Goal: Task Accomplishment & Management: Complete application form

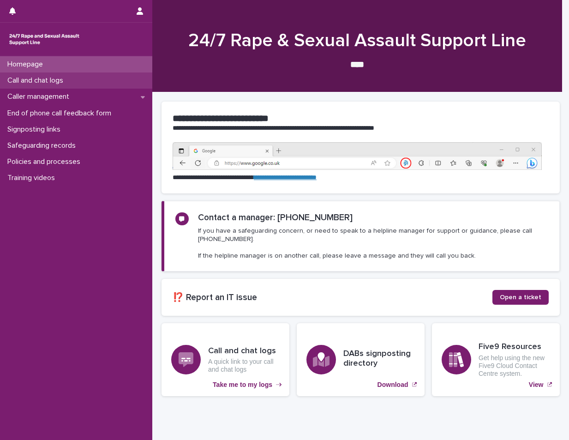
click at [83, 82] on div "Call and chat logs" at bounding box center [76, 80] width 152 height 16
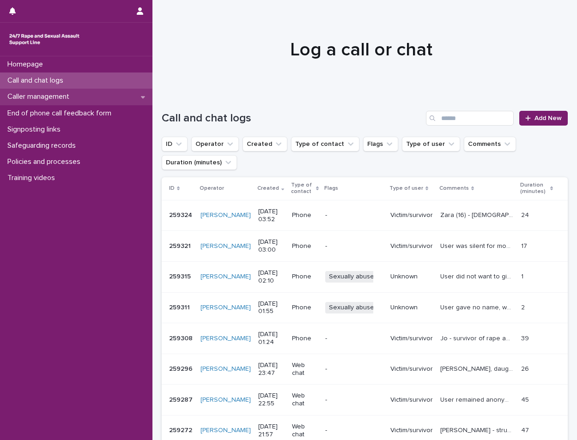
click at [65, 103] on div "Caller management" at bounding box center [76, 97] width 152 height 16
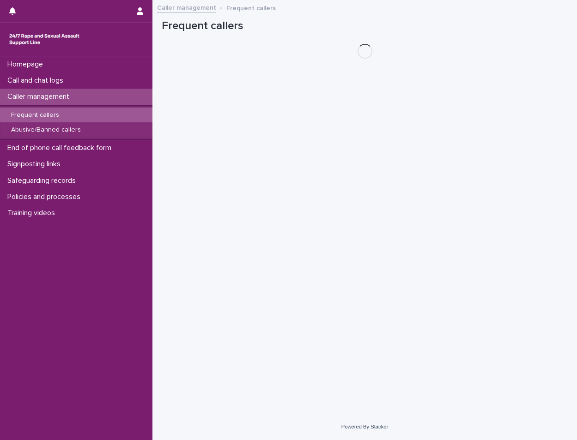
click at [64, 121] on div "Frequent callers" at bounding box center [76, 115] width 152 height 15
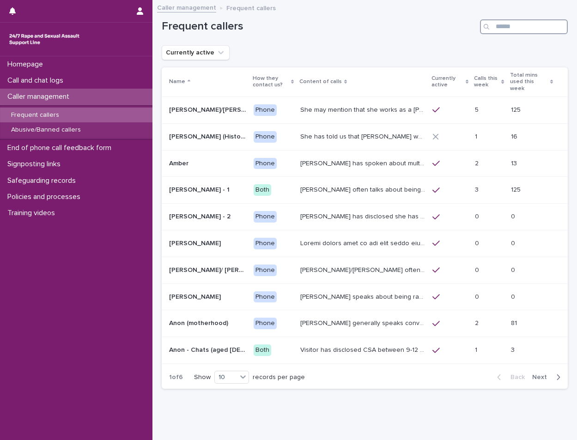
click at [519, 24] on input "Search" at bounding box center [524, 26] width 88 height 15
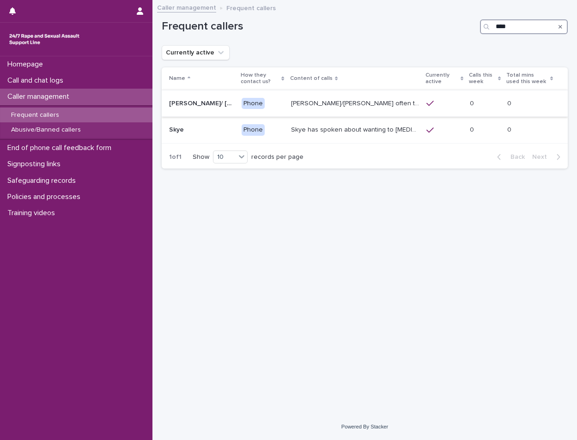
type input "****"
click at [387, 102] on p "[PERSON_NAME]/[PERSON_NAME] often talks about being raped at gunpoint at the ag…" at bounding box center [356, 103] width 130 height 10
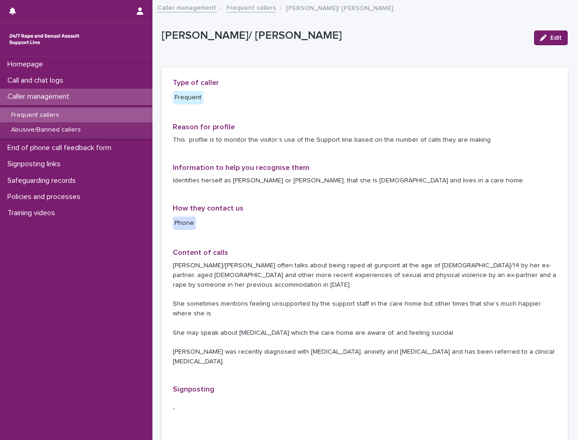
click at [253, 9] on link "Frequent callers" at bounding box center [250, 7] width 49 height 11
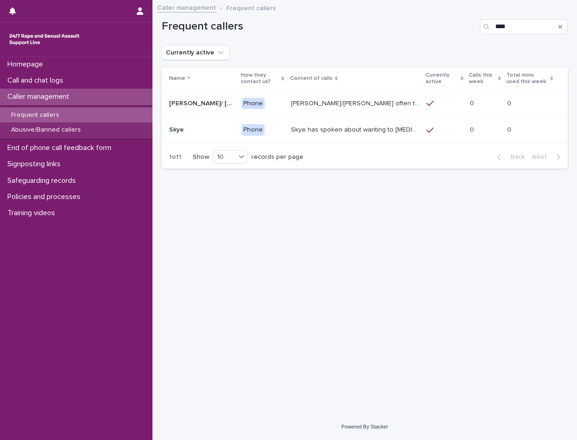
click at [241, 107] on div "Phone" at bounding box center [252, 104] width 23 height 12
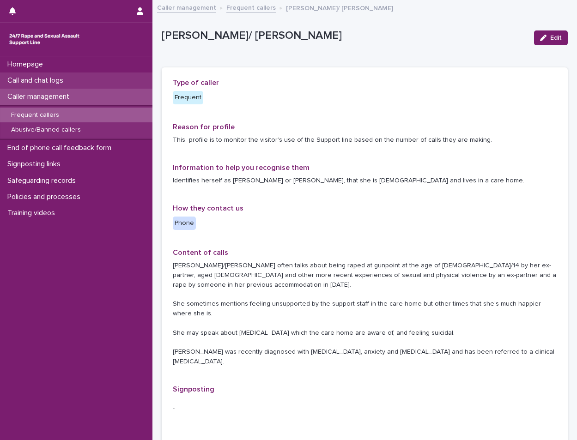
click at [78, 81] on div "Call and chat logs" at bounding box center [76, 80] width 152 height 16
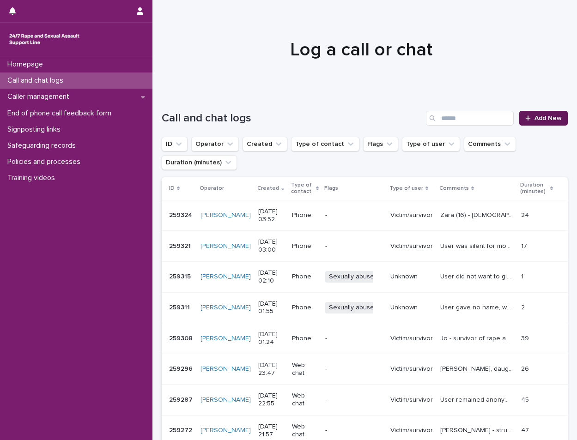
click at [534, 119] on span "Add New" at bounding box center [547, 118] width 27 height 6
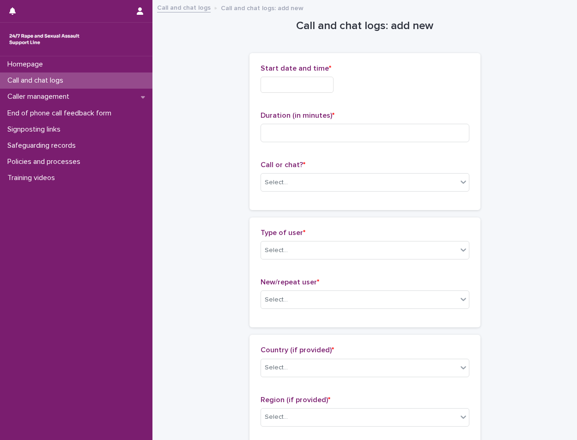
click at [282, 92] on input "text" at bounding box center [296, 85] width 73 height 16
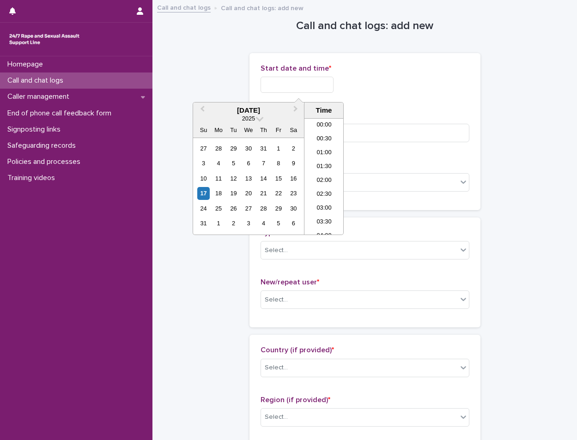
scroll to position [420, 0]
click at [328, 160] on li "16:30" at bounding box center [323, 163] width 39 height 14
click at [313, 84] on input "**********" at bounding box center [296, 85] width 73 height 16
type input "**********"
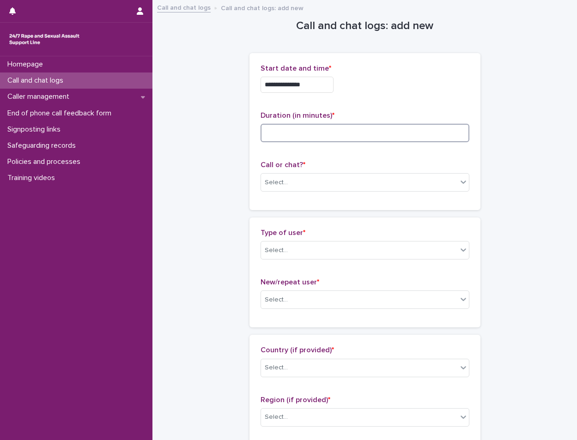
click at [369, 138] on input at bounding box center [364, 133] width 209 height 18
type input "**"
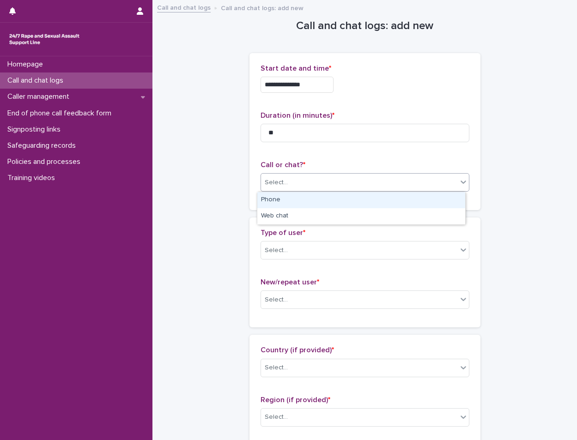
click at [288, 184] on div "Select..." at bounding box center [359, 182] width 196 height 15
click at [278, 202] on div "Phone" at bounding box center [361, 200] width 208 height 16
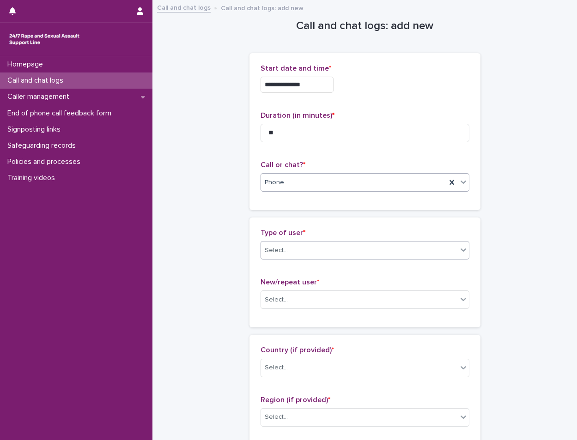
click at [289, 255] on div "Select..." at bounding box center [359, 250] width 196 height 15
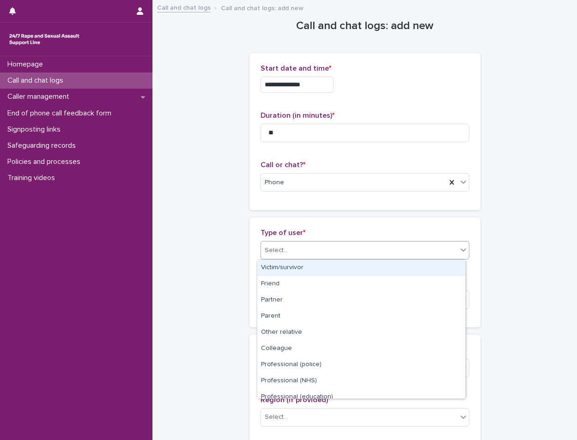
click at [292, 269] on div "Victim/survivor" at bounding box center [361, 268] width 208 height 16
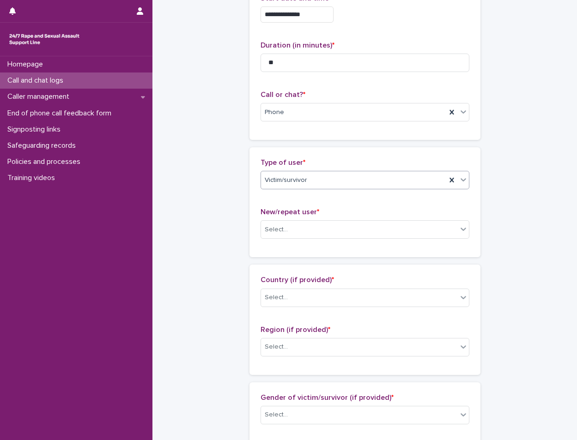
scroll to position [185, 0]
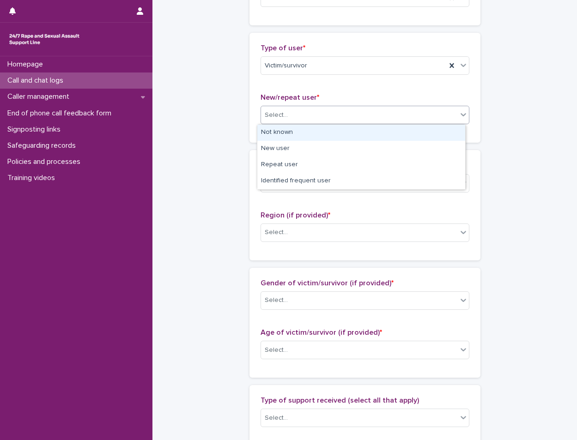
click at [306, 122] on div "Select..." at bounding box center [359, 115] width 196 height 15
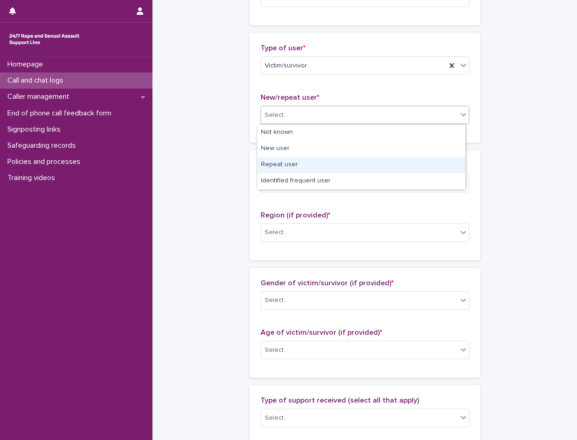
click at [274, 168] on div "Repeat user" at bounding box center [361, 165] width 208 height 16
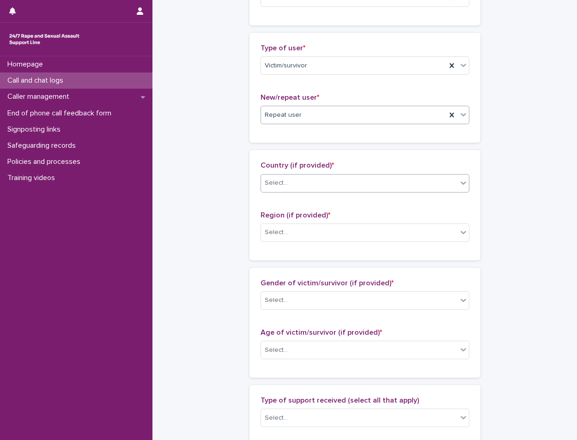
click at [287, 181] on div "Select..." at bounding box center [359, 182] width 196 height 15
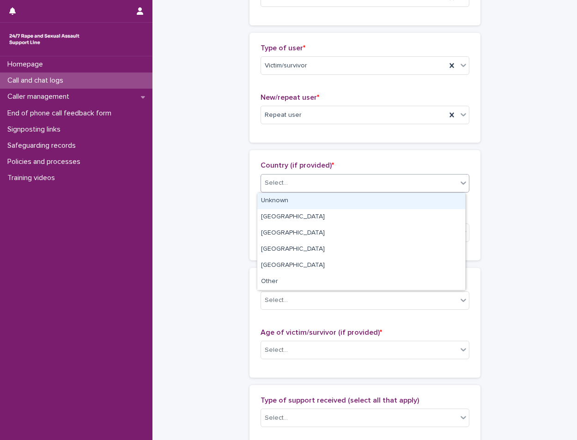
click at [288, 203] on div "Unknown" at bounding box center [361, 201] width 208 height 16
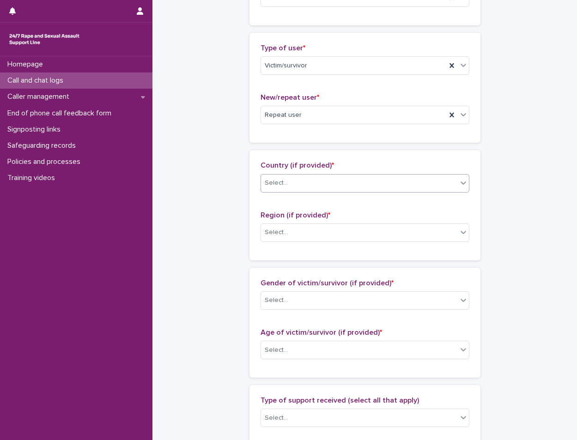
click at [282, 221] on div "Region (if provided) * Select..." at bounding box center [364, 230] width 209 height 38
click at [281, 241] on div "Select..." at bounding box center [364, 232] width 209 height 18
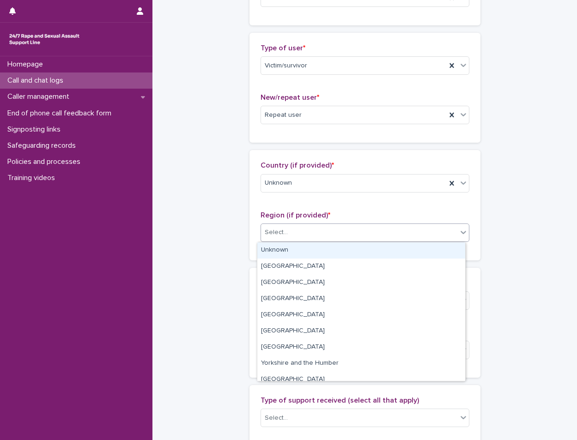
click at [287, 257] on div "Unknown" at bounding box center [361, 250] width 208 height 16
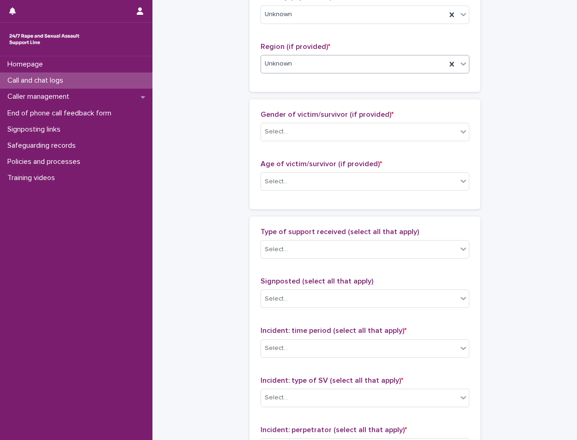
scroll to position [369, 0]
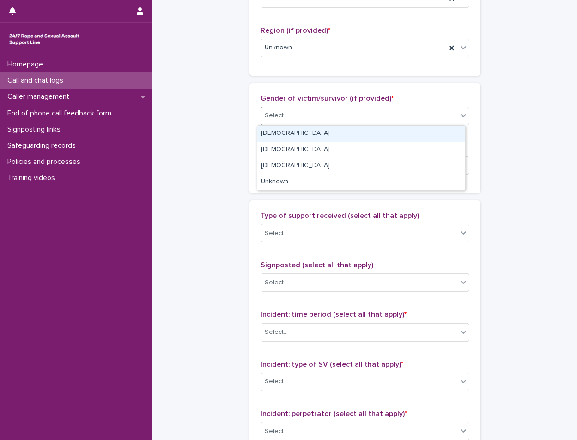
click at [294, 125] on body "**********" at bounding box center [288, 220] width 577 height 440
click at [290, 134] on div "[DEMOGRAPHIC_DATA]" at bounding box center [361, 134] width 208 height 16
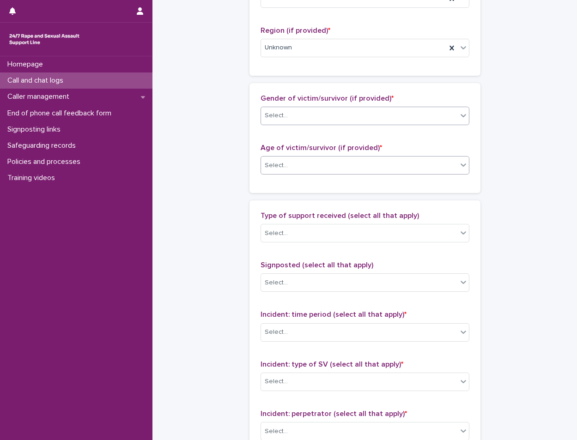
click at [283, 163] on div "Select..." at bounding box center [359, 165] width 196 height 15
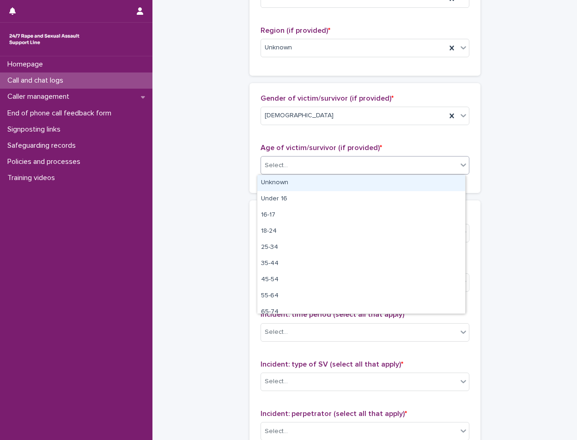
click at [274, 181] on div "Unknown" at bounding box center [361, 183] width 208 height 16
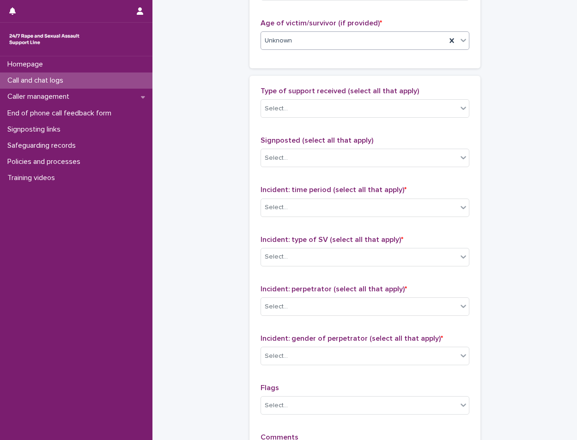
scroll to position [508, 0]
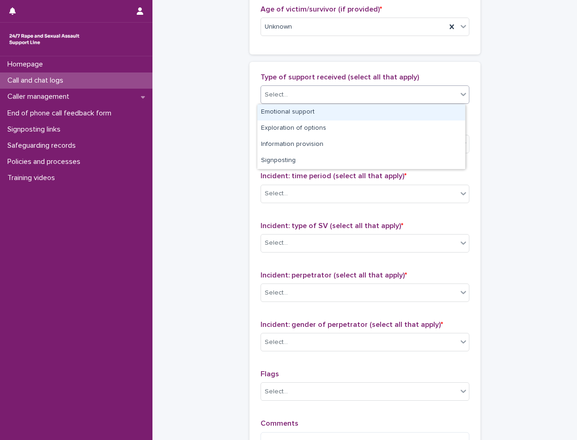
click at [328, 101] on div "Select..." at bounding box center [359, 94] width 196 height 15
click at [306, 114] on div "Emotional support" at bounding box center [361, 112] width 208 height 16
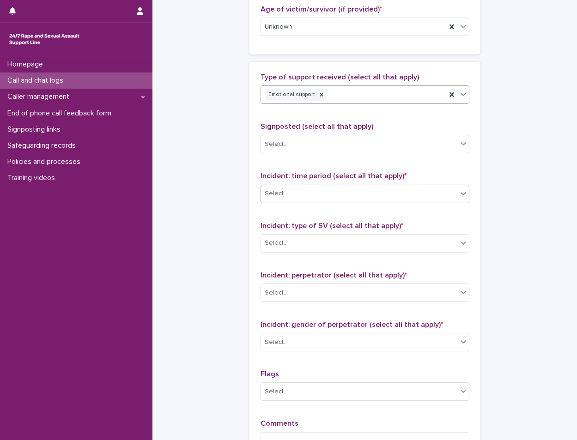
click at [325, 185] on div "Select..." at bounding box center [364, 194] width 209 height 18
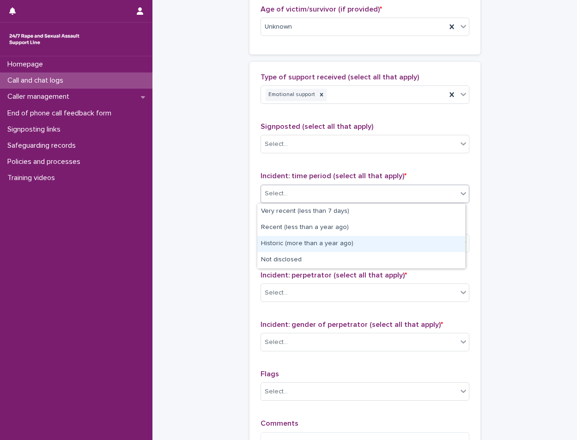
click at [310, 242] on div "Historic (more than a year ago)" at bounding box center [361, 244] width 208 height 16
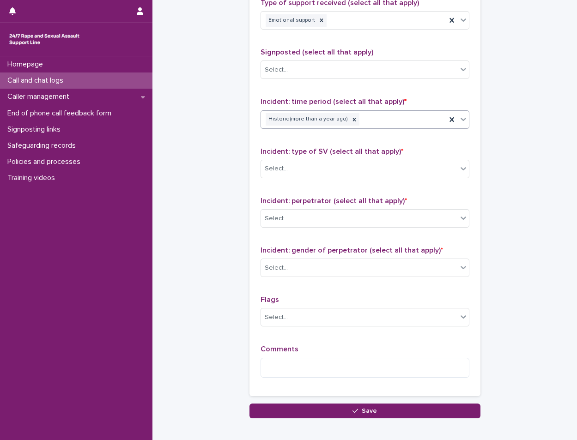
scroll to position [600, 0]
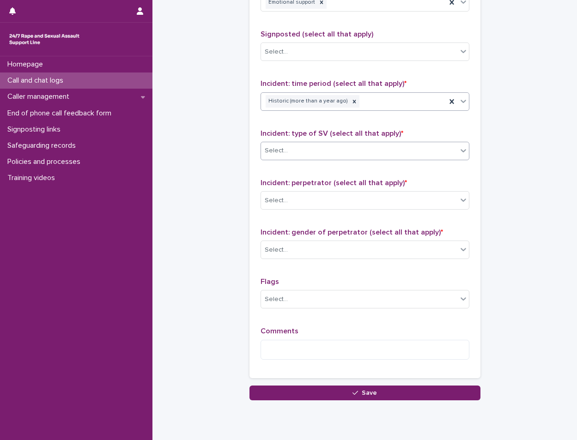
click at [300, 150] on div "Select..." at bounding box center [359, 150] width 196 height 15
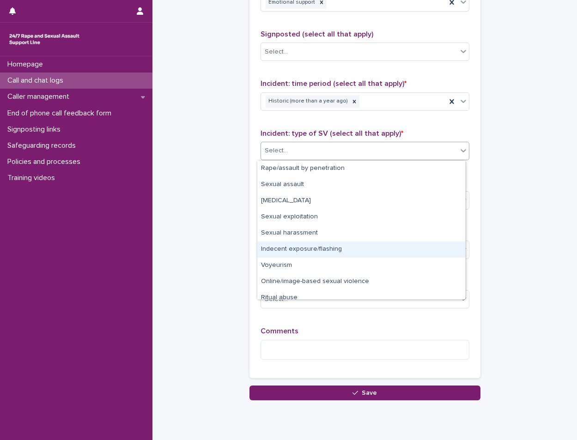
scroll to position [23, 0]
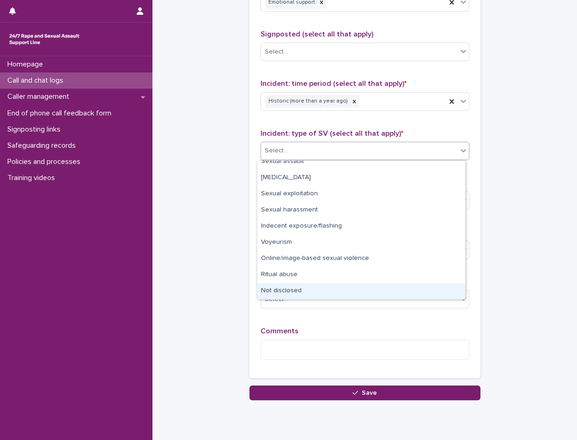
click at [273, 286] on div "Not disclosed" at bounding box center [361, 291] width 208 height 16
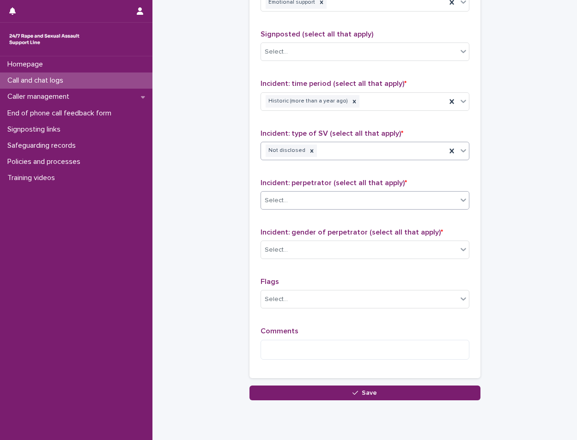
click at [316, 200] on div "Select..." at bounding box center [359, 200] width 196 height 15
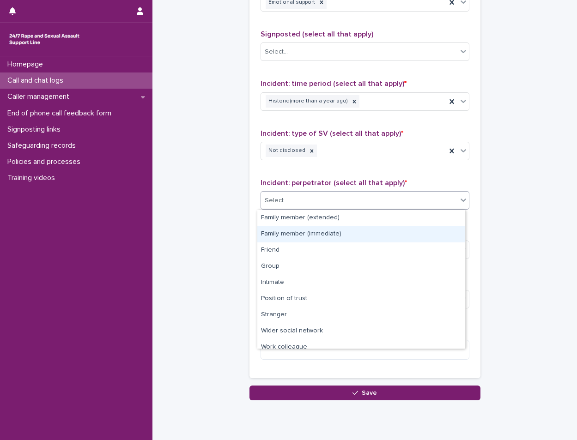
scroll to position [39, 0]
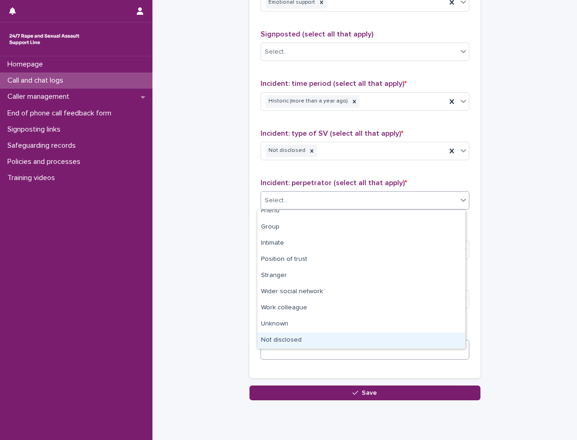
click at [296, 344] on div "Not disclosed" at bounding box center [361, 340] width 208 height 16
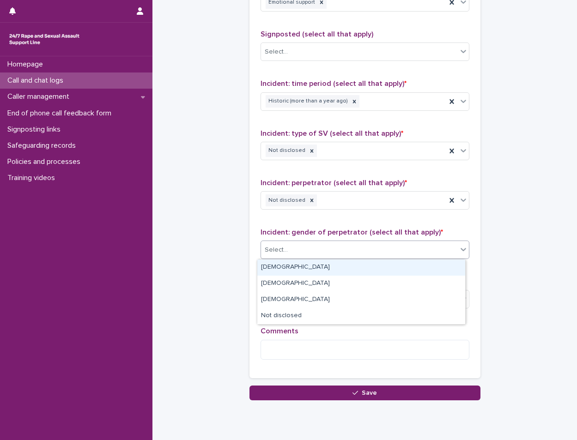
click at [333, 252] on div "Select..." at bounding box center [359, 249] width 196 height 15
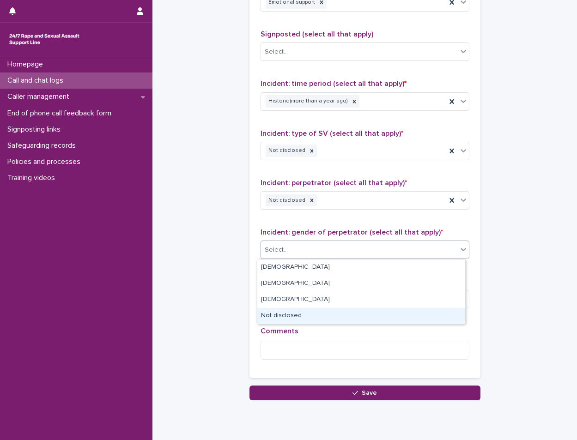
click at [297, 322] on div "Not disclosed" at bounding box center [361, 316] width 208 height 16
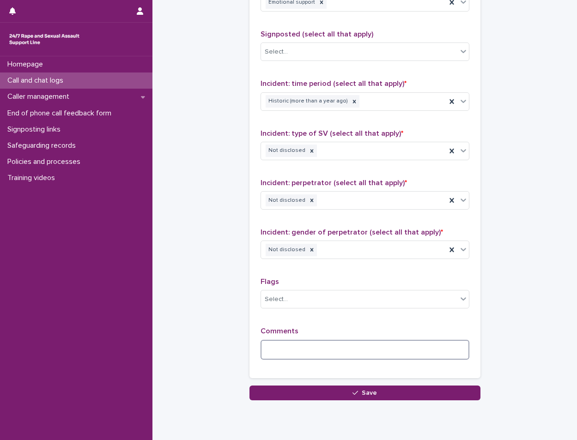
click at [300, 350] on textarea at bounding box center [364, 350] width 209 height 20
click at [329, 348] on textarea "******" at bounding box center [364, 350] width 209 height 20
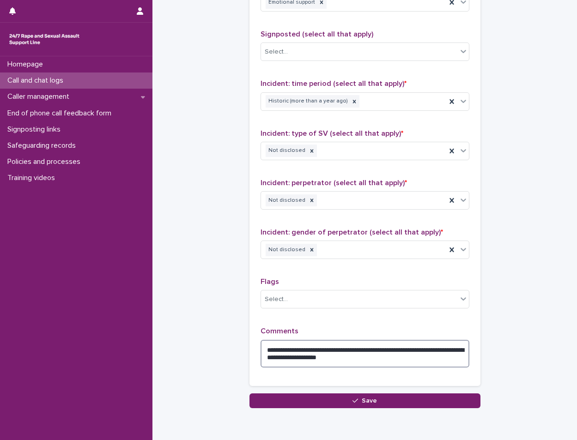
click at [284, 351] on textarea "**********" at bounding box center [364, 354] width 209 height 28
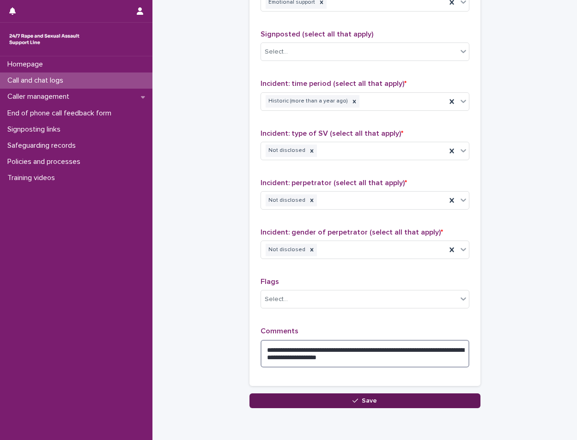
type textarea "**********"
click at [366, 396] on button "Save" at bounding box center [364, 400] width 231 height 15
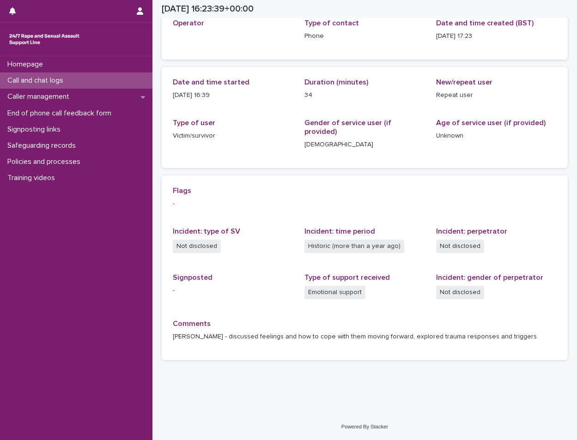
scroll to position [50, 0]
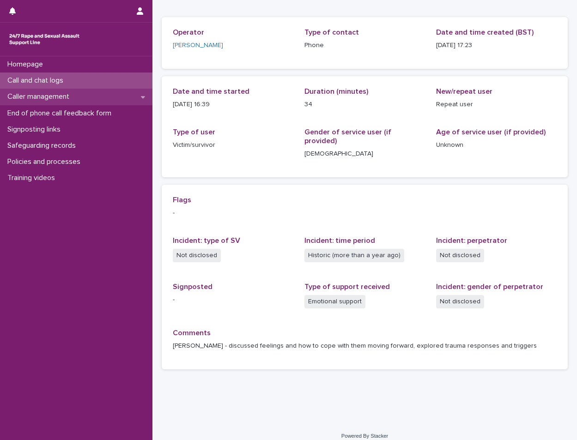
click at [96, 95] on div "Caller management" at bounding box center [76, 97] width 152 height 16
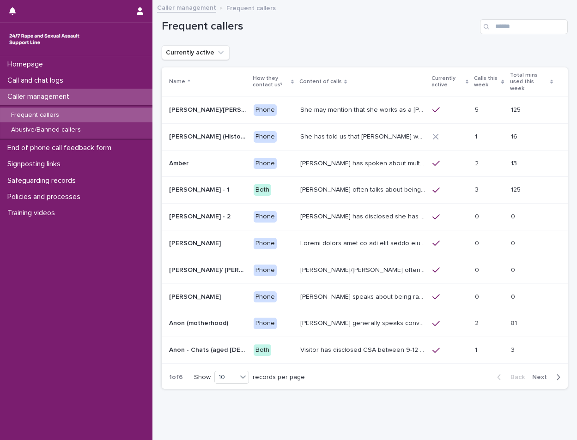
click at [84, 117] on div "Frequent callers" at bounding box center [76, 115] width 152 height 15
click at [516, 35] on div "Frequent callers" at bounding box center [365, 23] width 406 height 44
click at [516, 32] on input "Search" at bounding box center [524, 26] width 88 height 15
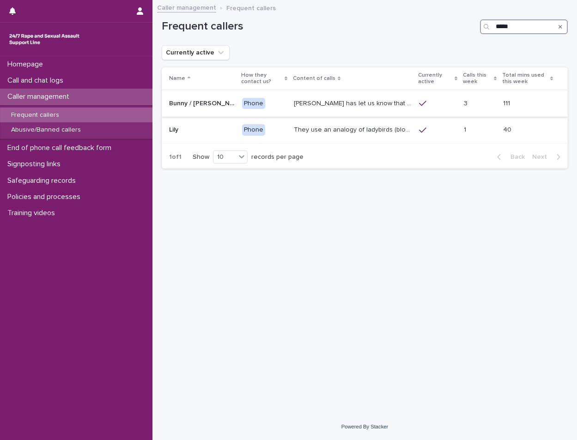
type input "*****"
click at [294, 103] on p "[PERSON_NAME] has let us know that she is in her [DEMOGRAPHIC_DATA], and lives …" at bounding box center [354, 103] width 120 height 10
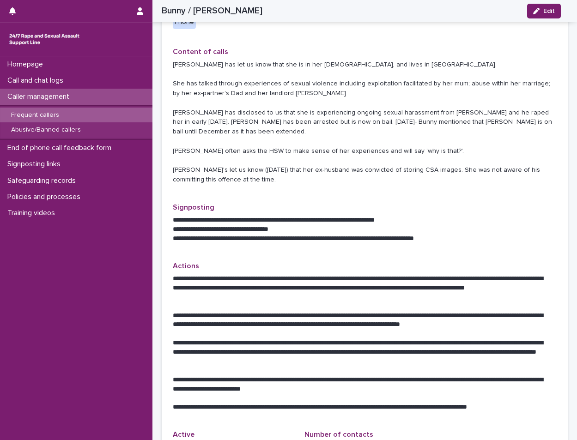
scroll to position [323, 0]
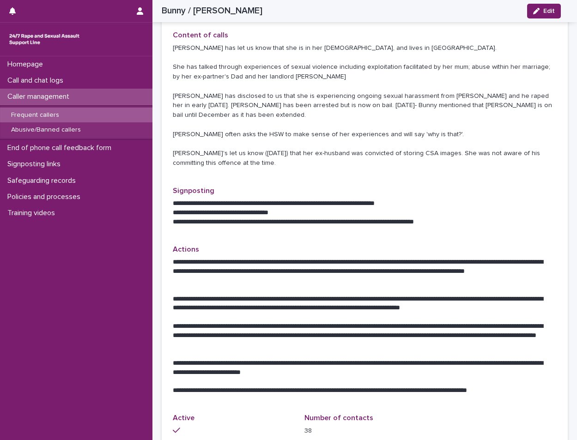
click at [50, 313] on div "Homepage Call and chat logs Caller management Frequent callers Abusive/Banned c…" at bounding box center [76, 248] width 152 height 384
click at [78, 196] on p "Policies and processes" at bounding box center [46, 196] width 84 height 9
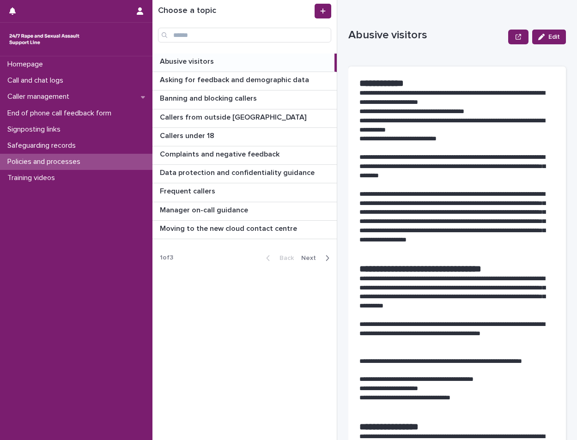
click at [296, 258] on div "Back Next" at bounding box center [297, 257] width 78 height 23
click at [311, 261] on span "Next" at bounding box center [311, 258] width 20 height 6
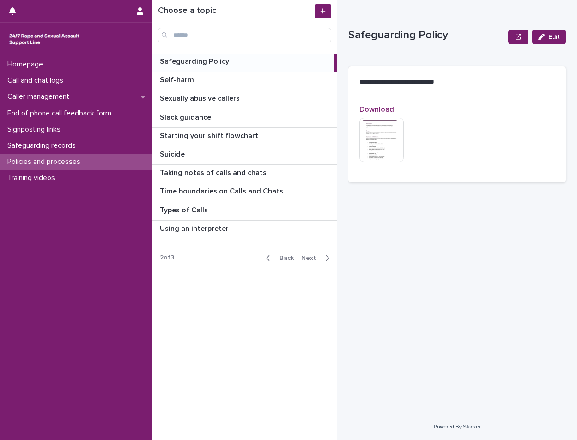
click at [315, 260] on span "Next" at bounding box center [311, 258] width 20 height 6
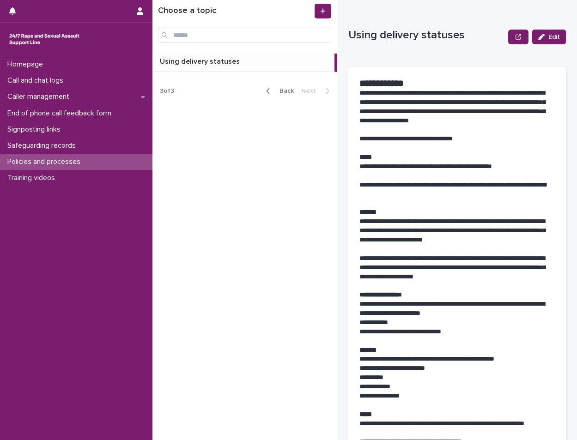
click at [252, 68] on div "Using delivery statuses Using delivery statuses" at bounding box center [243, 63] width 182 height 18
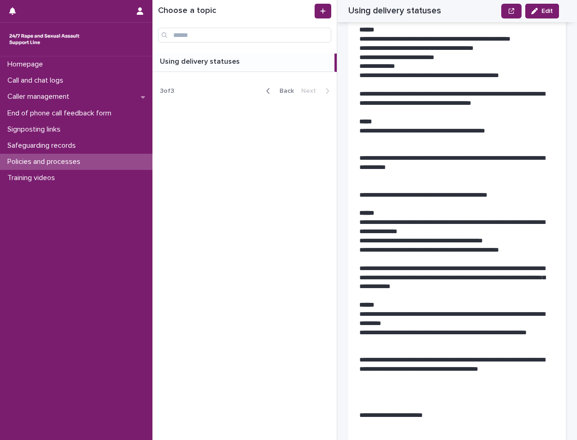
scroll to position [462, 0]
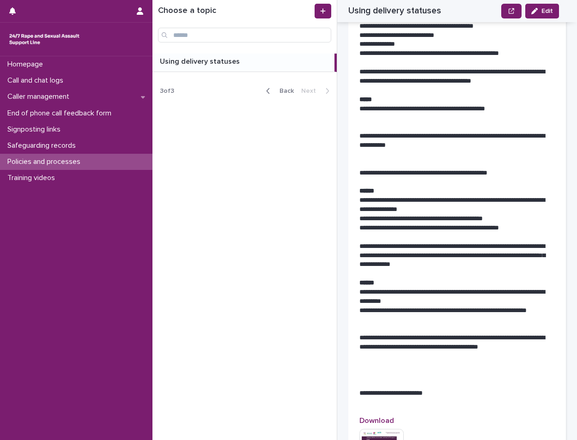
drag, startPoint x: 270, startPoint y: 92, endPoint x: 276, endPoint y: 92, distance: 6.9
click at [276, 92] on button "Back" at bounding box center [277, 91] width 39 height 8
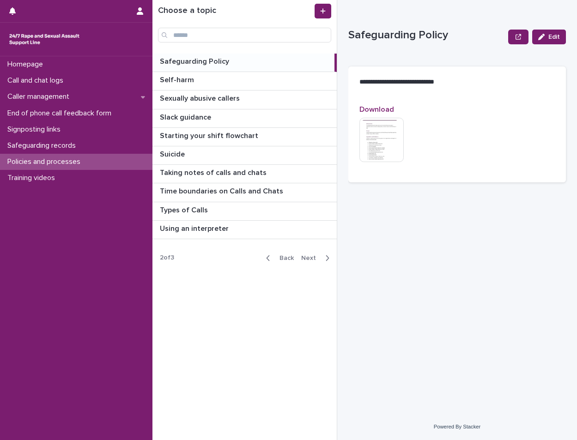
click at [293, 257] on span "Back" at bounding box center [284, 258] width 20 height 6
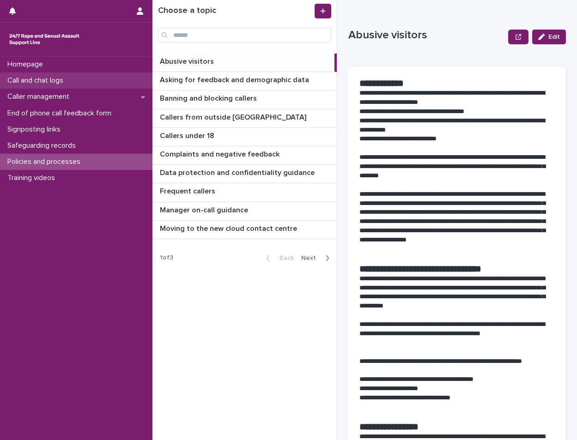
click at [62, 73] on div "Call and chat logs" at bounding box center [76, 80] width 152 height 16
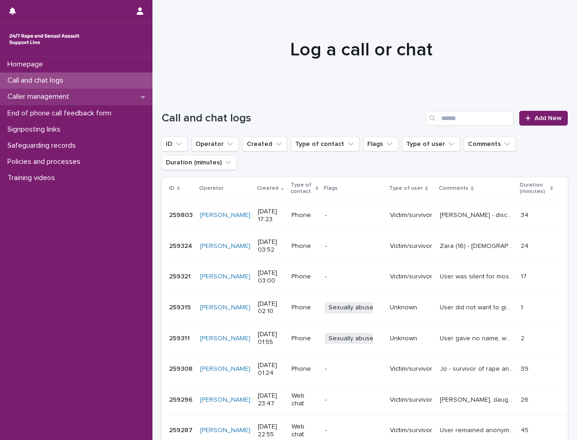
click at [72, 101] on p "Caller management" at bounding box center [40, 96] width 73 height 9
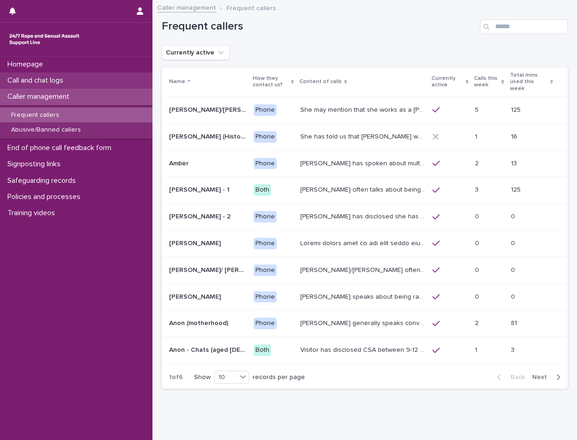
click at [80, 79] on div "Call and chat logs" at bounding box center [76, 80] width 152 height 16
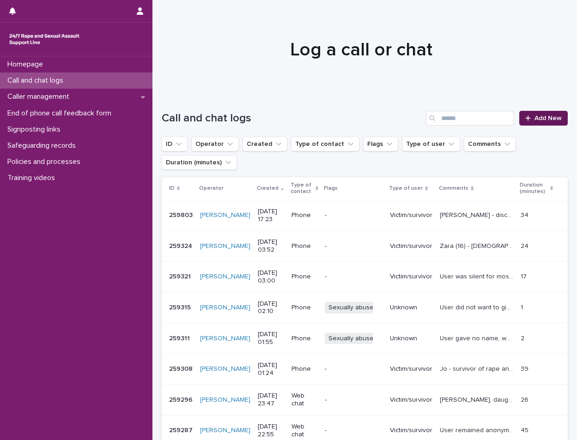
click at [533, 113] on link "Add New" at bounding box center [543, 118] width 48 height 15
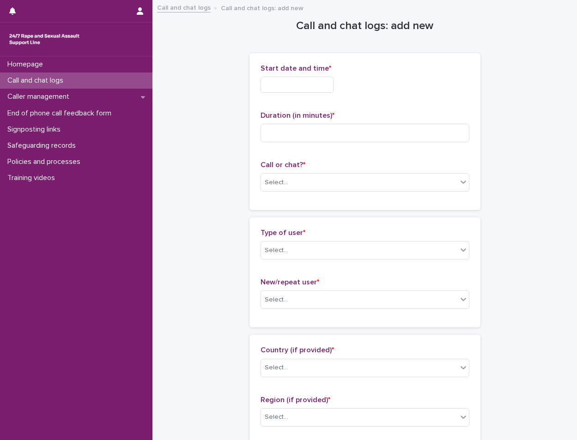
click at [266, 77] on input "text" at bounding box center [296, 85] width 73 height 16
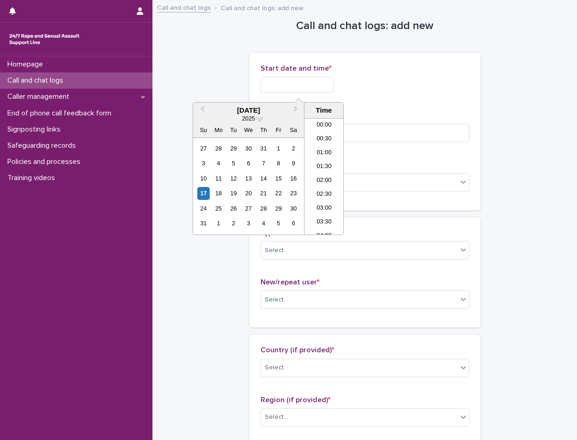
scroll to position [448, 0]
click at [327, 176] on li "18:00" at bounding box center [323, 176] width 39 height 14
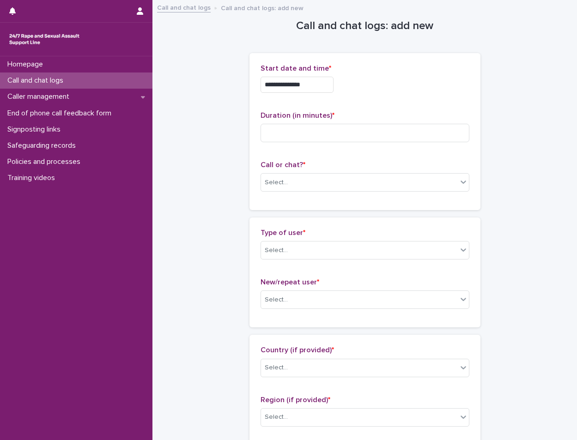
click at [333, 87] on input "**********" at bounding box center [296, 85] width 73 height 16
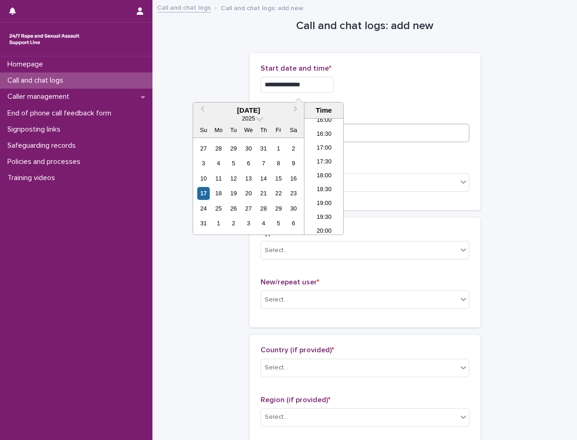
type input "**********"
click at [352, 136] on input at bounding box center [364, 133] width 209 height 18
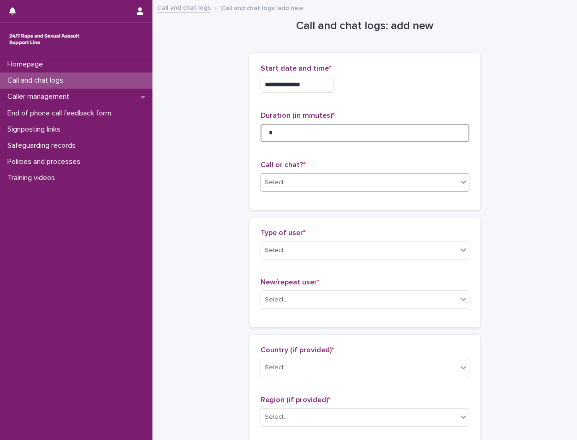
type input "*"
click at [272, 182] on div "Select..." at bounding box center [275, 183] width 23 height 10
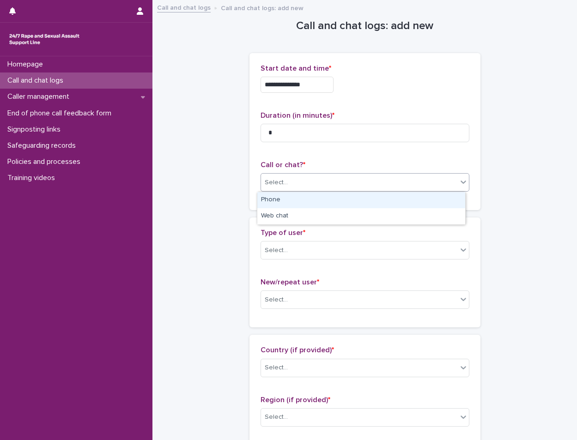
click at [278, 197] on div "Phone" at bounding box center [361, 200] width 208 height 16
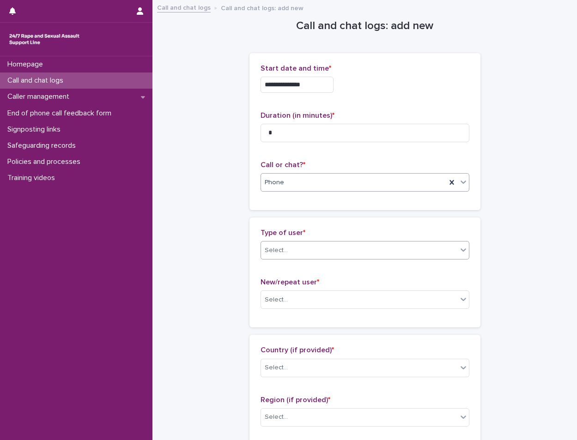
click at [282, 254] on div "Select..." at bounding box center [275, 251] width 23 height 10
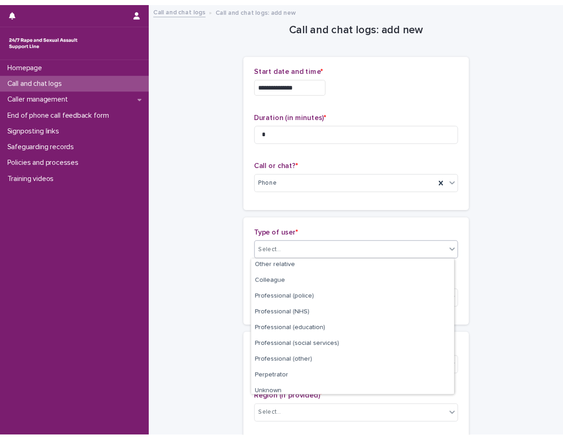
scroll to position [104, 0]
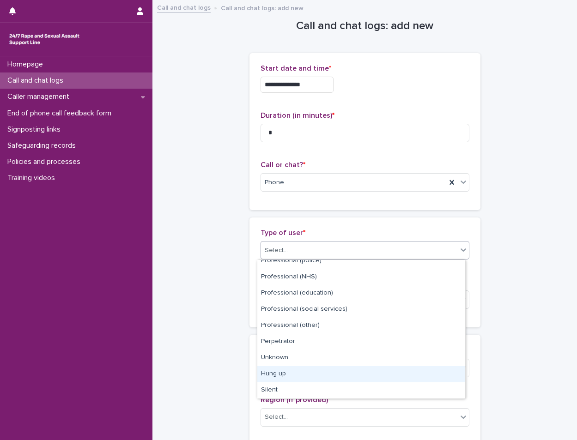
click at [273, 373] on div "Hung up" at bounding box center [361, 374] width 208 height 16
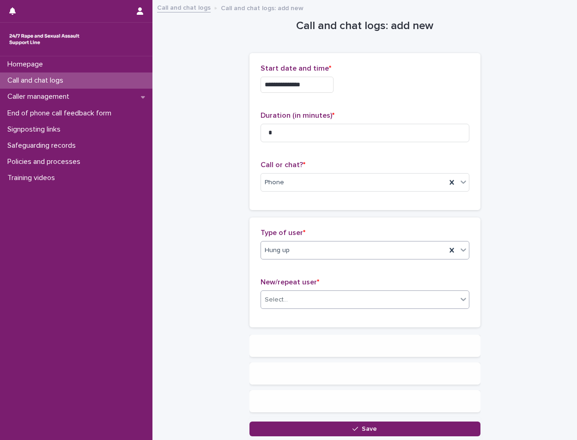
click at [282, 296] on div "Select..." at bounding box center [275, 300] width 23 height 10
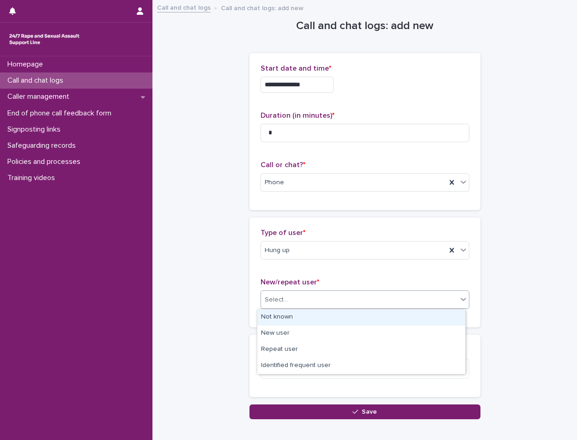
click at [288, 318] on div "Not known" at bounding box center [361, 317] width 208 height 16
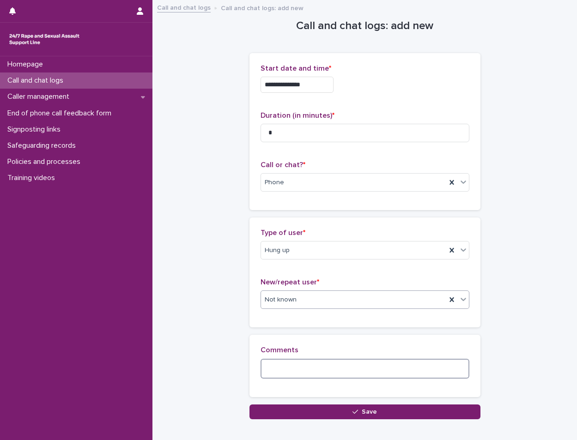
click at [283, 378] on textarea at bounding box center [364, 369] width 209 height 20
type textarea "**********"
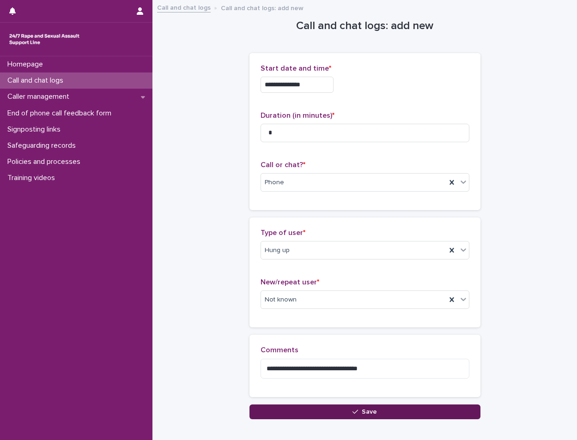
click at [352, 414] on icon "button" at bounding box center [355, 411] width 6 height 6
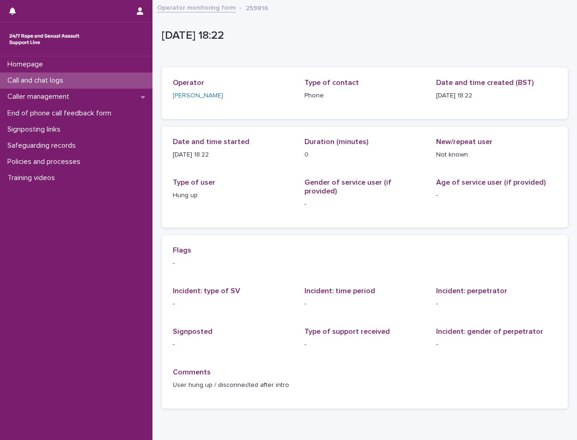
click at [95, 77] on div "Call and chat logs" at bounding box center [76, 80] width 152 height 16
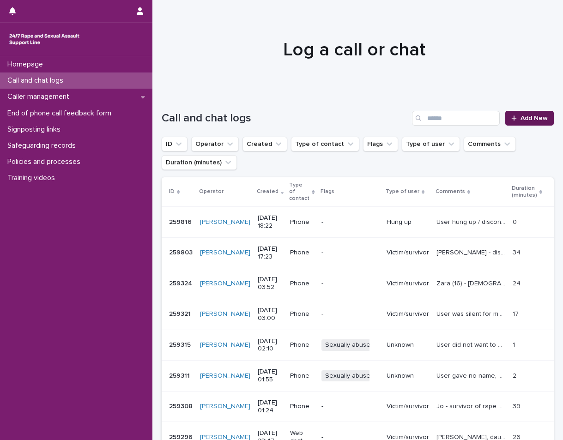
click at [514, 114] on link "Add New" at bounding box center [529, 118] width 48 height 15
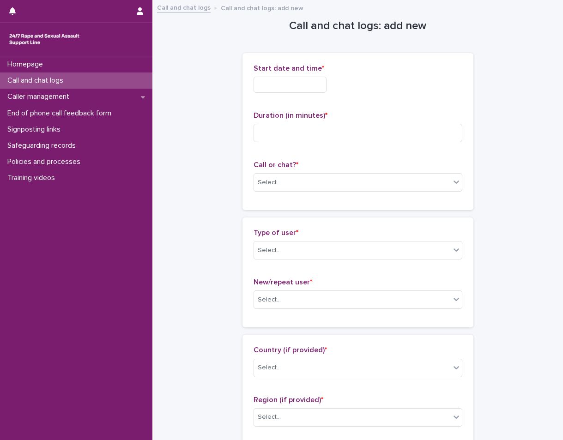
click at [288, 72] on p "Start date and time *" at bounding box center [357, 68] width 209 height 9
click at [299, 85] on input "text" at bounding box center [289, 85] width 73 height 16
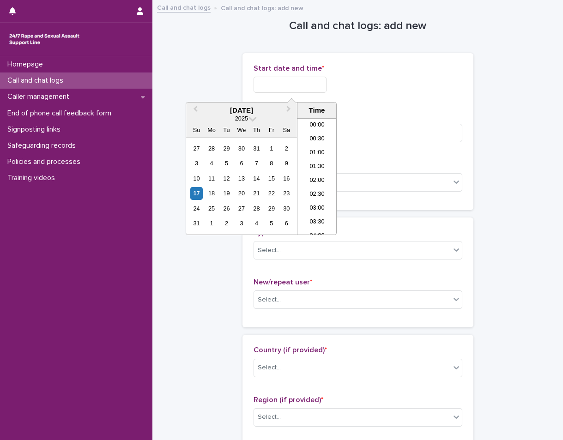
scroll to position [462, 0]
click at [318, 179] on li "18:30" at bounding box center [316, 176] width 39 height 14
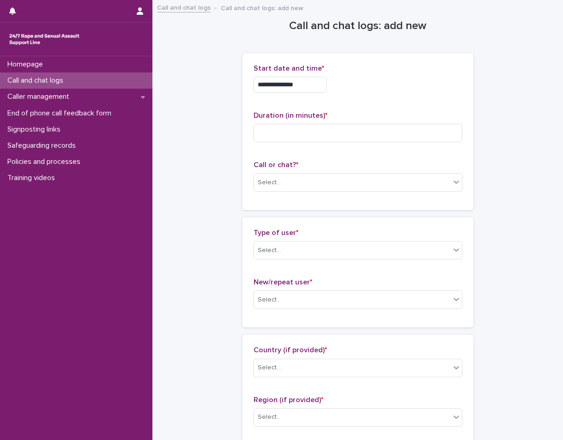
click at [305, 87] on input "**********" at bounding box center [289, 85] width 73 height 16
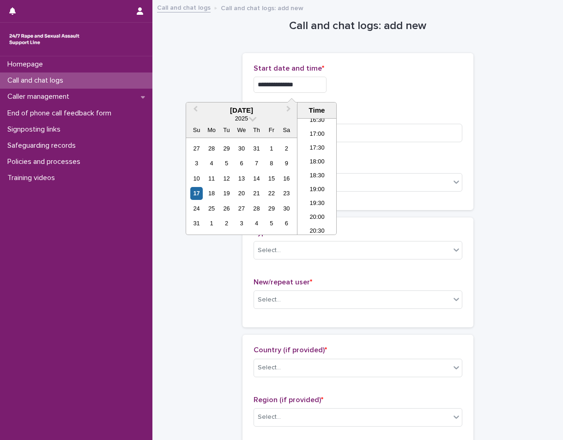
type input "**********"
click at [344, 143] on div "Duration (in minutes) *" at bounding box center [357, 130] width 209 height 38
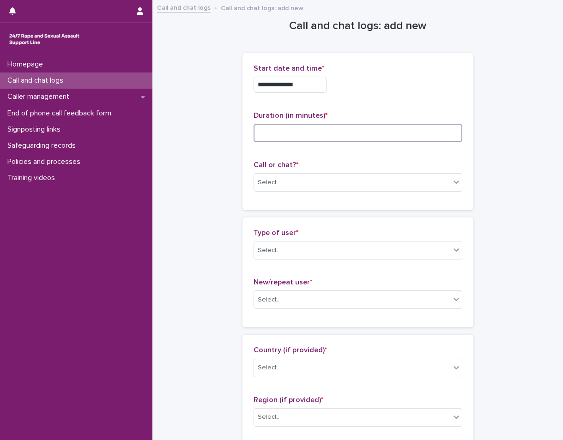
click at [348, 138] on input at bounding box center [357, 133] width 209 height 18
type input "*"
drag, startPoint x: 333, startPoint y: 182, endPoint x: 337, endPoint y: 187, distance: 6.3
click at [334, 184] on div "Select..." at bounding box center [352, 182] width 196 height 15
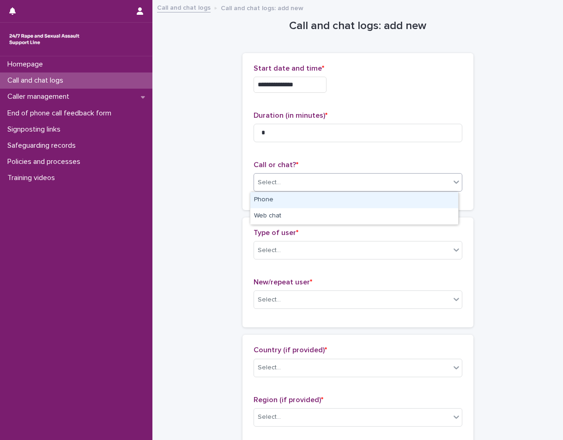
click at [325, 199] on div "Phone" at bounding box center [354, 200] width 208 height 16
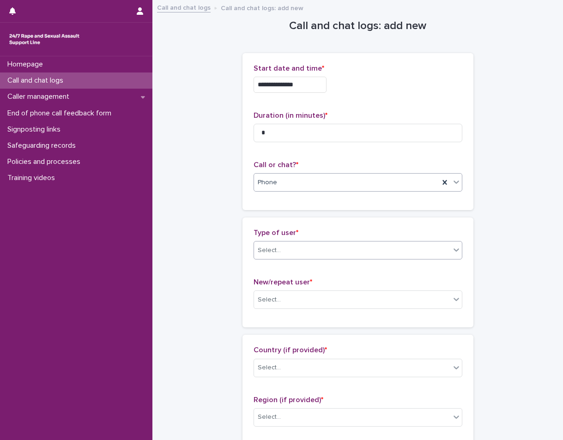
click at [318, 246] on div "Select..." at bounding box center [352, 250] width 196 height 15
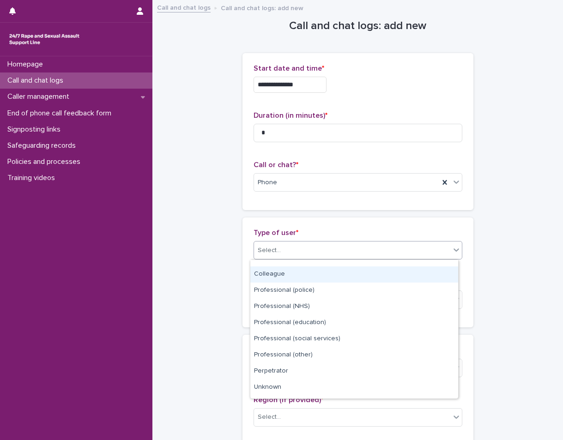
scroll to position [104, 0]
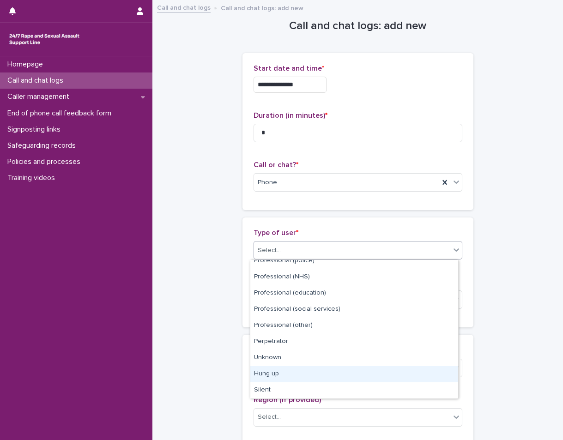
click at [299, 375] on div "Hung up" at bounding box center [354, 374] width 208 height 16
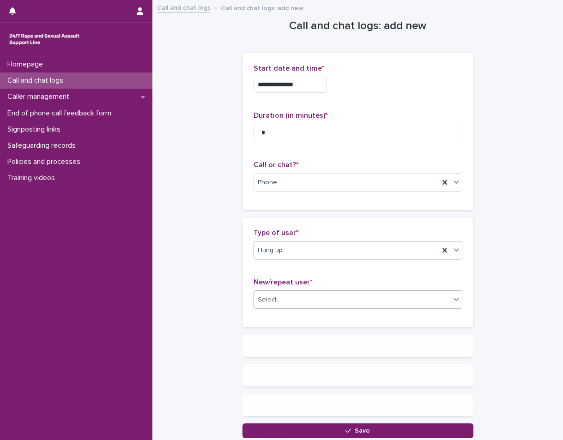
click at [289, 302] on div "Select..." at bounding box center [352, 299] width 196 height 15
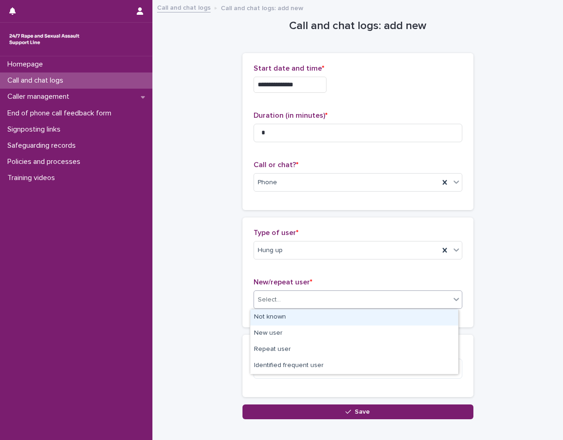
click at [289, 319] on div "Not known" at bounding box center [354, 317] width 208 height 16
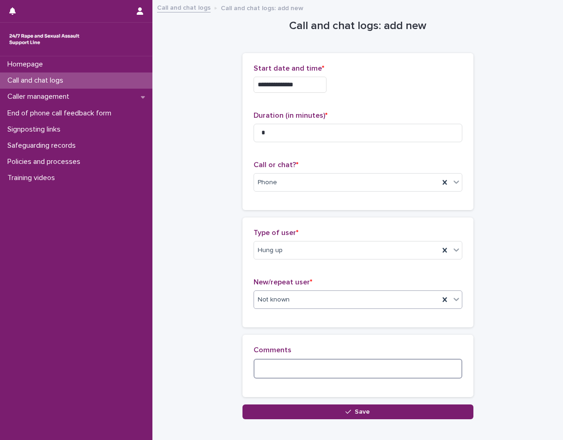
drag, startPoint x: 295, startPoint y: 371, endPoint x: 288, endPoint y: 367, distance: 8.5
click at [289, 369] on textarea at bounding box center [357, 369] width 209 height 20
click at [371, 371] on textarea "**********" at bounding box center [357, 369] width 209 height 20
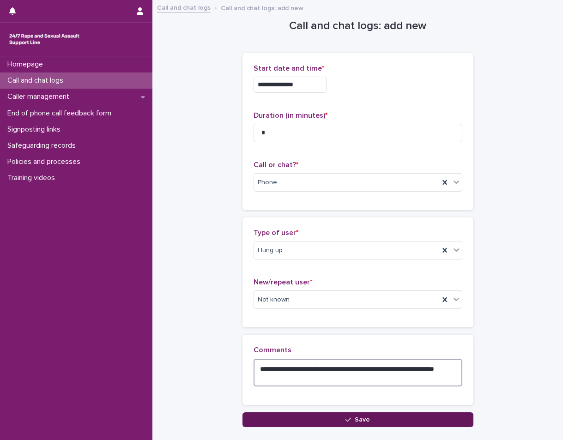
type textarea "**********"
click at [366, 418] on span "Save" at bounding box center [361, 419] width 15 height 6
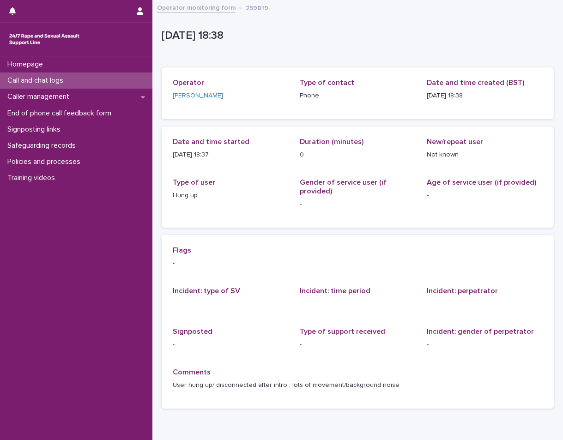
click at [67, 78] on p "Call and chat logs" at bounding box center [37, 80] width 67 height 9
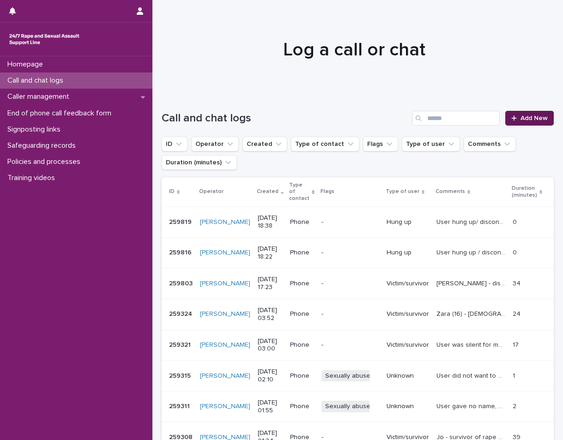
click at [513, 120] on div at bounding box center [515, 118] width 9 height 6
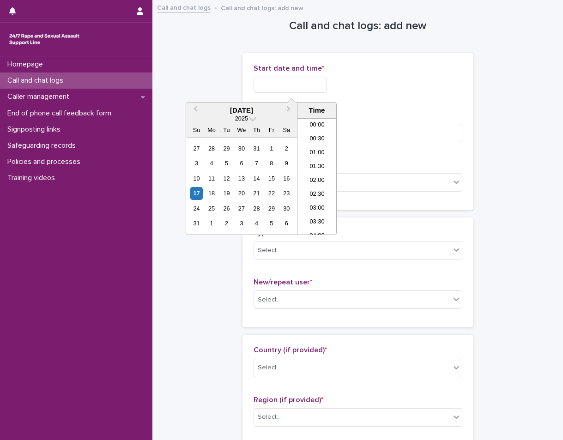
click at [267, 88] on input "text" at bounding box center [289, 85] width 73 height 16
click at [316, 162] on li "18:00" at bounding box center [316, 163] width 39 height 14
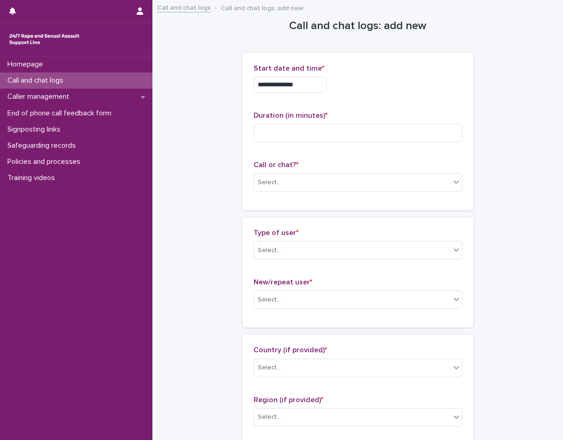
click at [301, 86] on input "**********" at bounding box center [289, 85] width 73 height 16
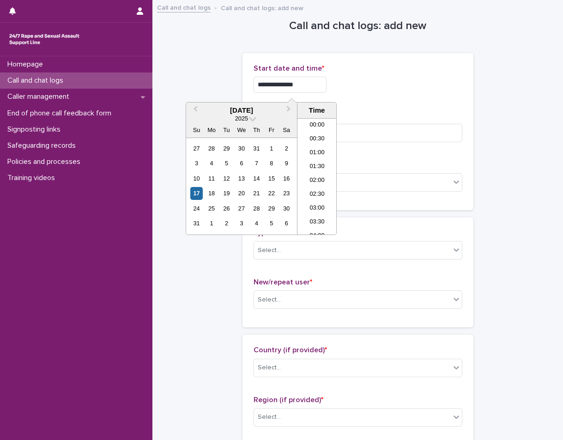
scroll to position [448, 0]
type input "**********"
click at [414, 138] on input at bounding box center [357, 133] width 209 height 18
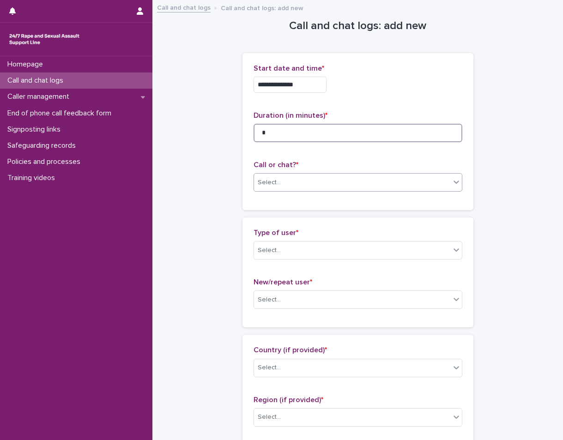
type input "*"
click at [275, 184] on div "Select..." at bounding box center [269, 183] width 23 height 10
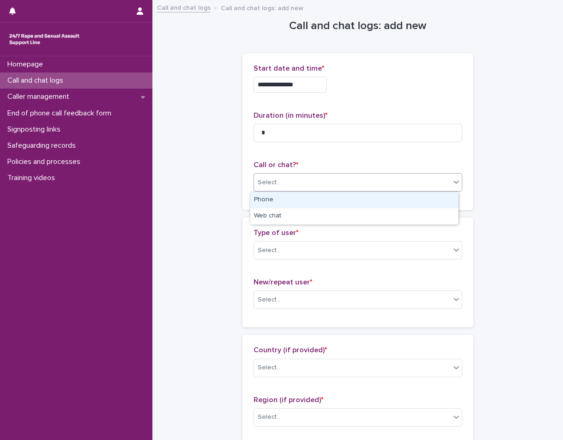
click at [276, 198] on div "Phone" at bounding box center [354, 200] width 208 height 16
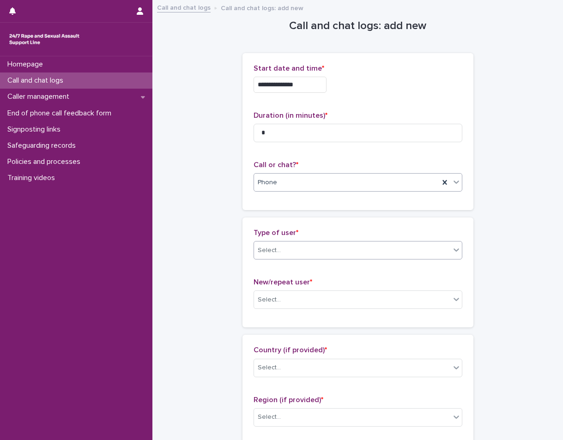
click at [284, 244] on div "Select..." at bounding box center [352, 250] width 196 height 15
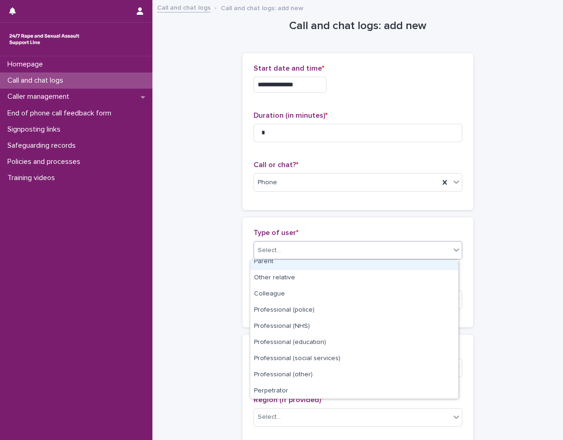
scroll to position [104, 0]
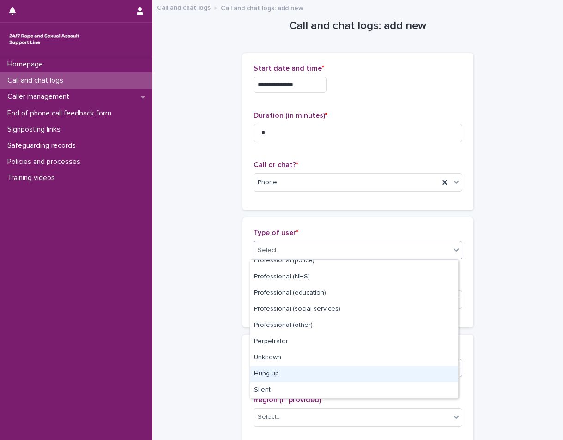
drag, startPoint x: 300, startPoint y: 379, endPoint x: 290, endPoint y: 371, distance: 12.8
click at [300, 379] on div "Hung up" at bounding box center [354, 374] width 208 height 16
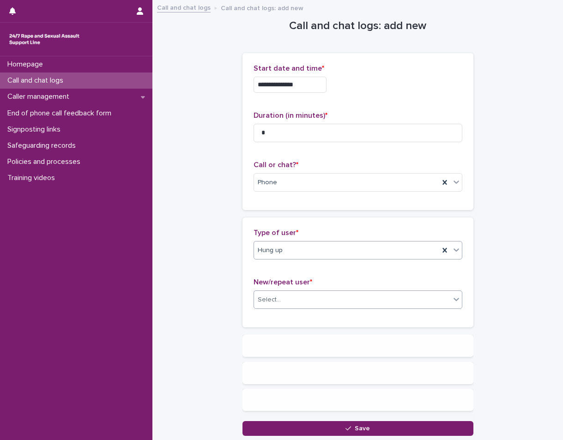
click at [292, 292] on div "Select..." at bounding box center [352, 299] width 196 height 15
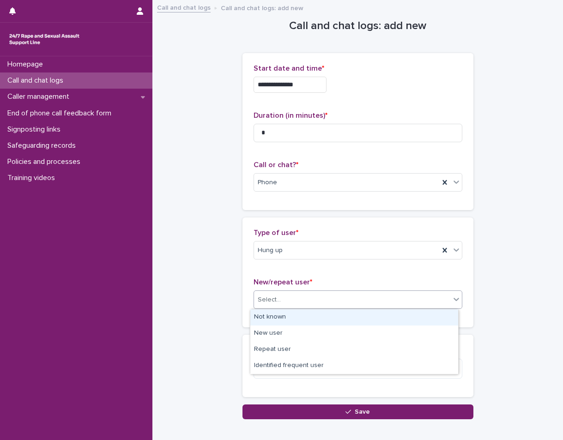
click at [271, 321] on div "Not known" at bounding box center [354, 317] width 208 height 16
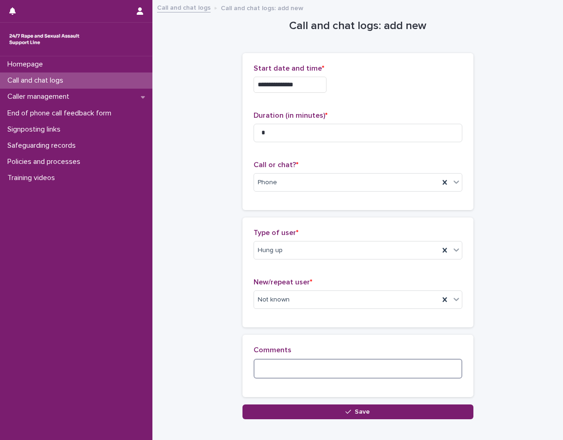
click at [275, 359] on textarea at bounding box center [357, 369] width 209 height 20
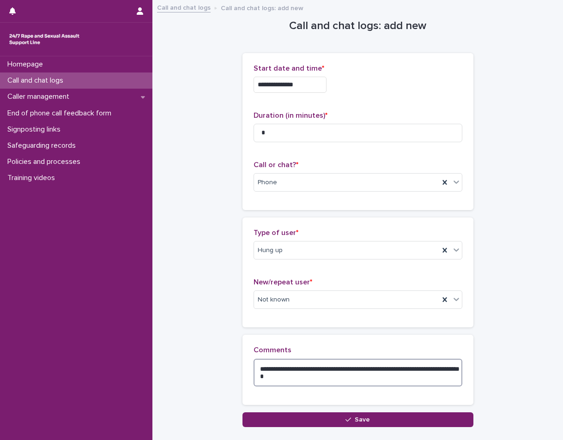
click at [293, 372] on textarea "**********" at bounding box center [357, 373] width 209 height 28
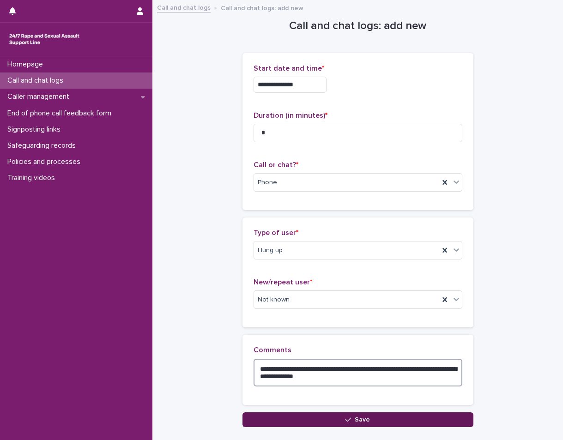
type textarea "**********"
click at [313, 418] on button "Save" at bounding box center [357, 419] width 231 height 15
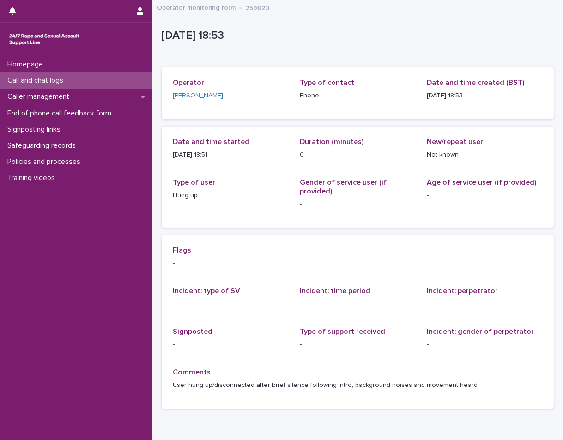
click at [31, 77] on p "Call and chat logs" at bounding box center [37, 80] width 67 height 9
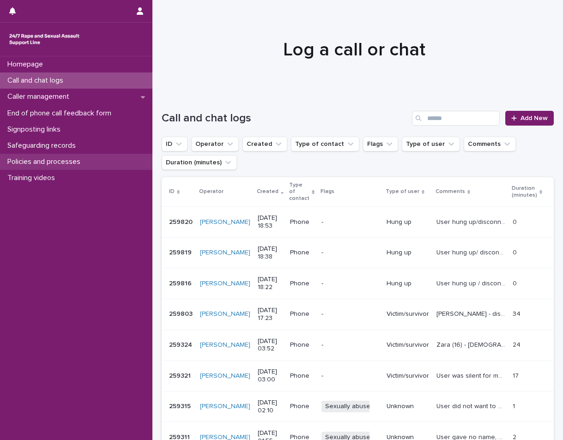
click at [51, 166] on p "Policies and processes" at bounding box center [46, 161] width 84 height 9
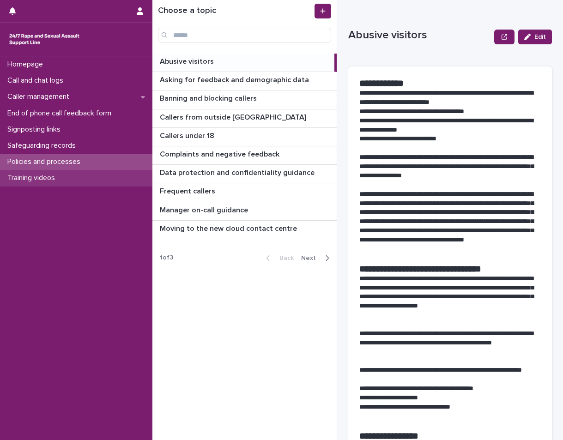
click at [84, 177] on div "Training videos" at bounding box center [76, 178] width 152 height 16
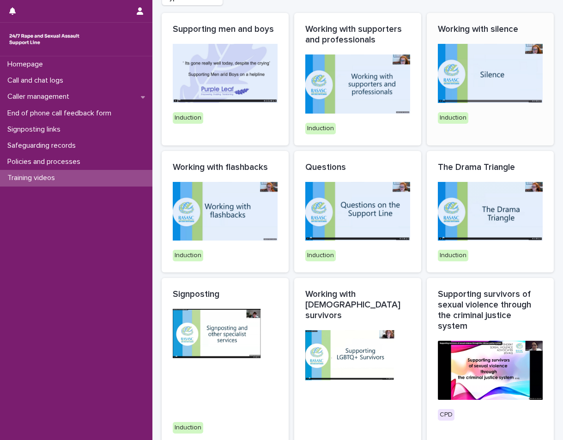
scroll to position [138, 0]
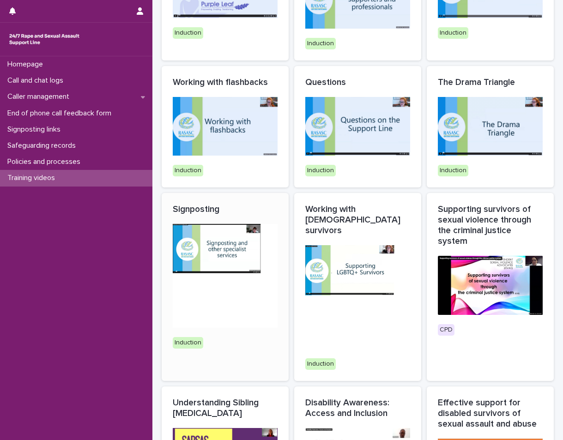
click at [214, 288] on img at bounding box center [225, 276] width 105 height 104
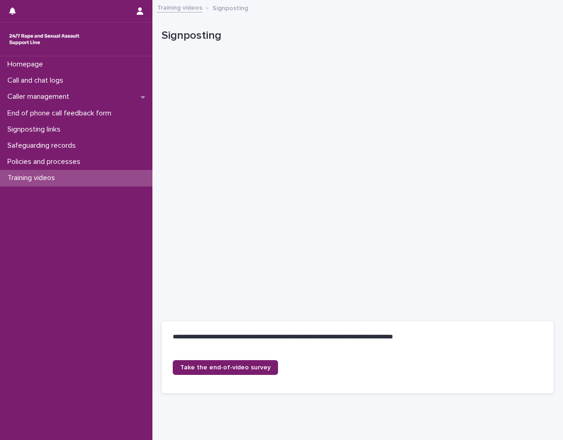
click at [276, 411] on div "**********" at bounding box center [357, 212] width 401 height 423
